Goal: Use online tool/utility

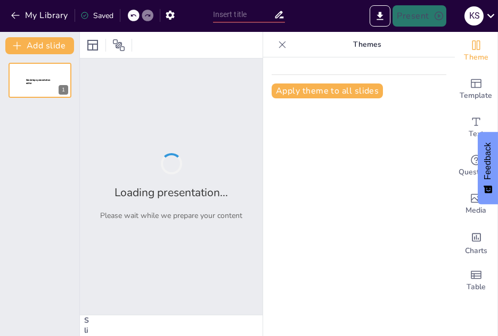
type input "El Fútbol Femenino: Crecimiento y Oportunidades"
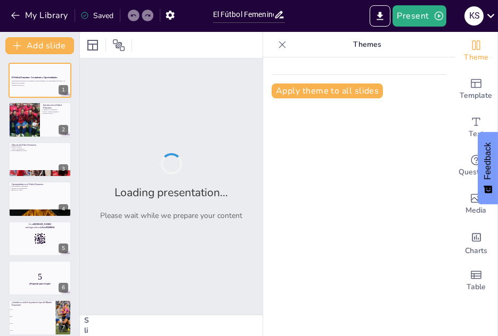
checkbox input "true"
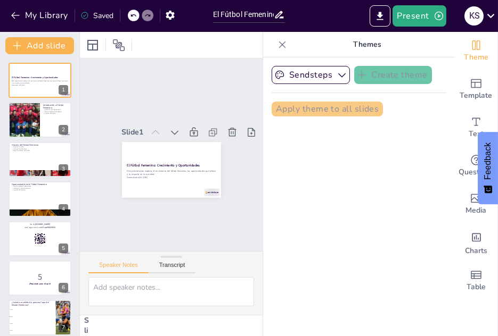
checkbox input "true"
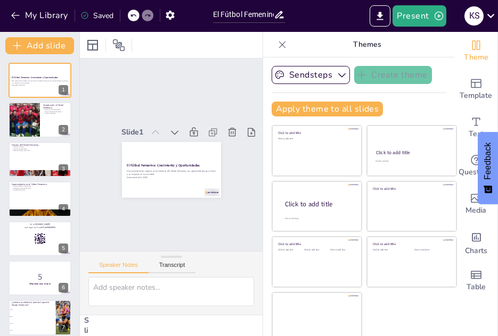
checkbox input "true"
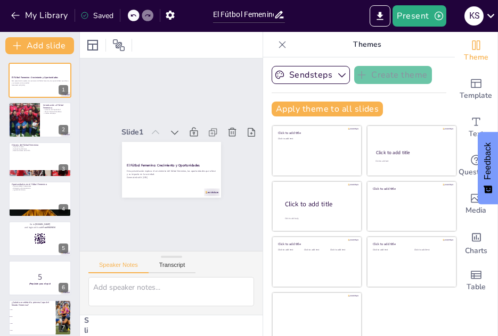
checkbox input "true"
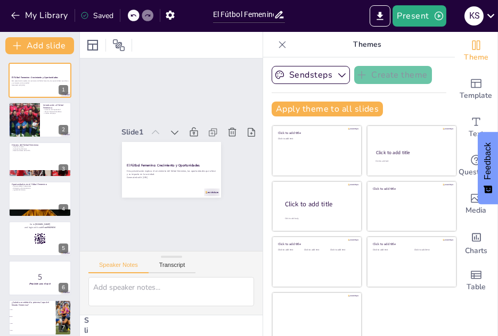
checkbox input "true"
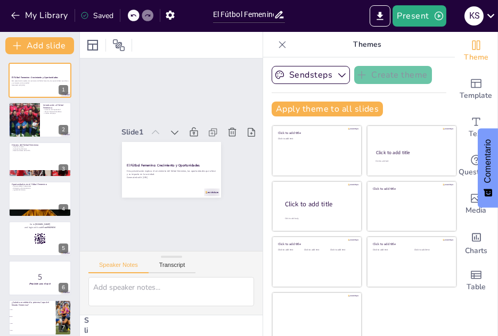
checkbox input "true"
